Goal: Find specific page/section: Find specific page/section

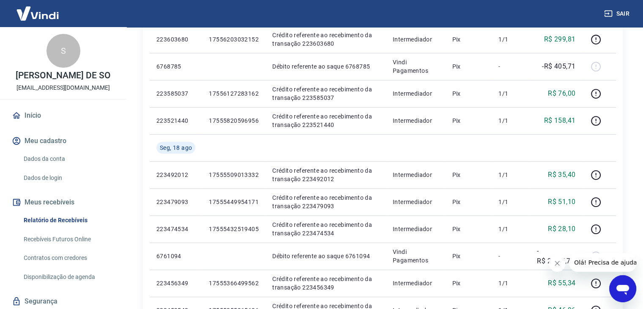
scroll to position [85, 0]
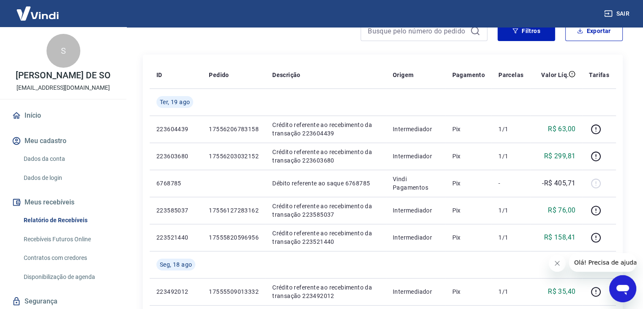
click at [64, 125] on link "Início" at bounding box center [63, 115] width 106 height 19
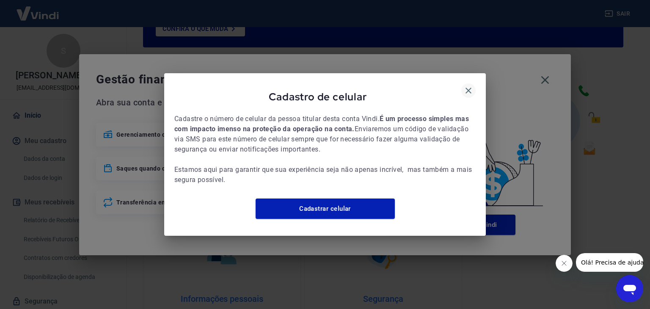
click at [467, 88] on icon "button" at bounding box center [468, 91] width 6 height 6
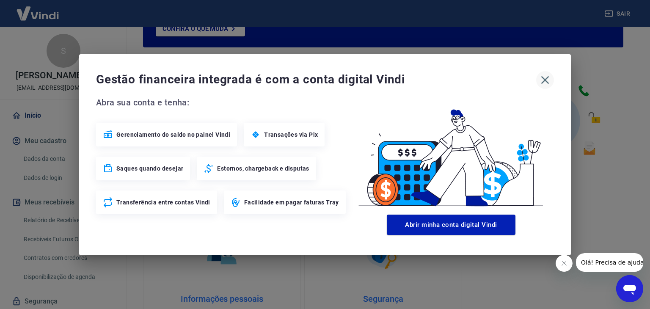
click at [546, 80] on icon "button" at bounding box center [545, 80] width 8 height 8
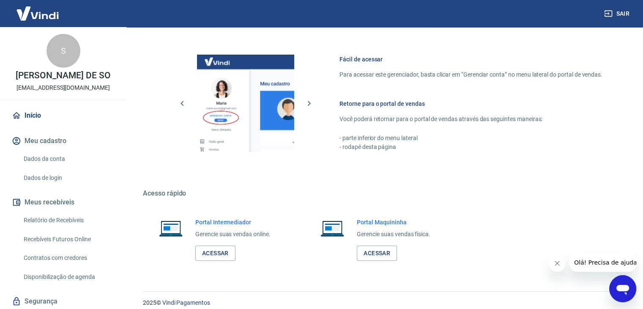
scroll to position [447, 0]
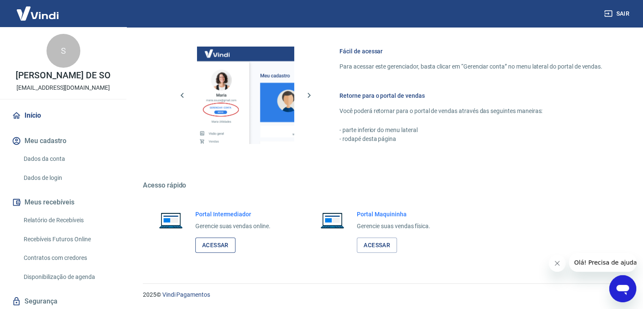
click at [220, 247] on link "Acessar" at bounding box center [215, 245] width 40 height 16
click at [631, 293] on div "Abrir janela de mensagens" at bounding box center [622, 288] width 25 height 25
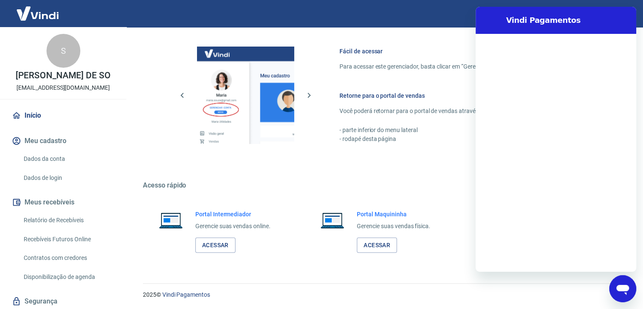
scroll to position [0, 0]
type textarea "x"
